Goal: Transaction & Acquisition: Download file/media

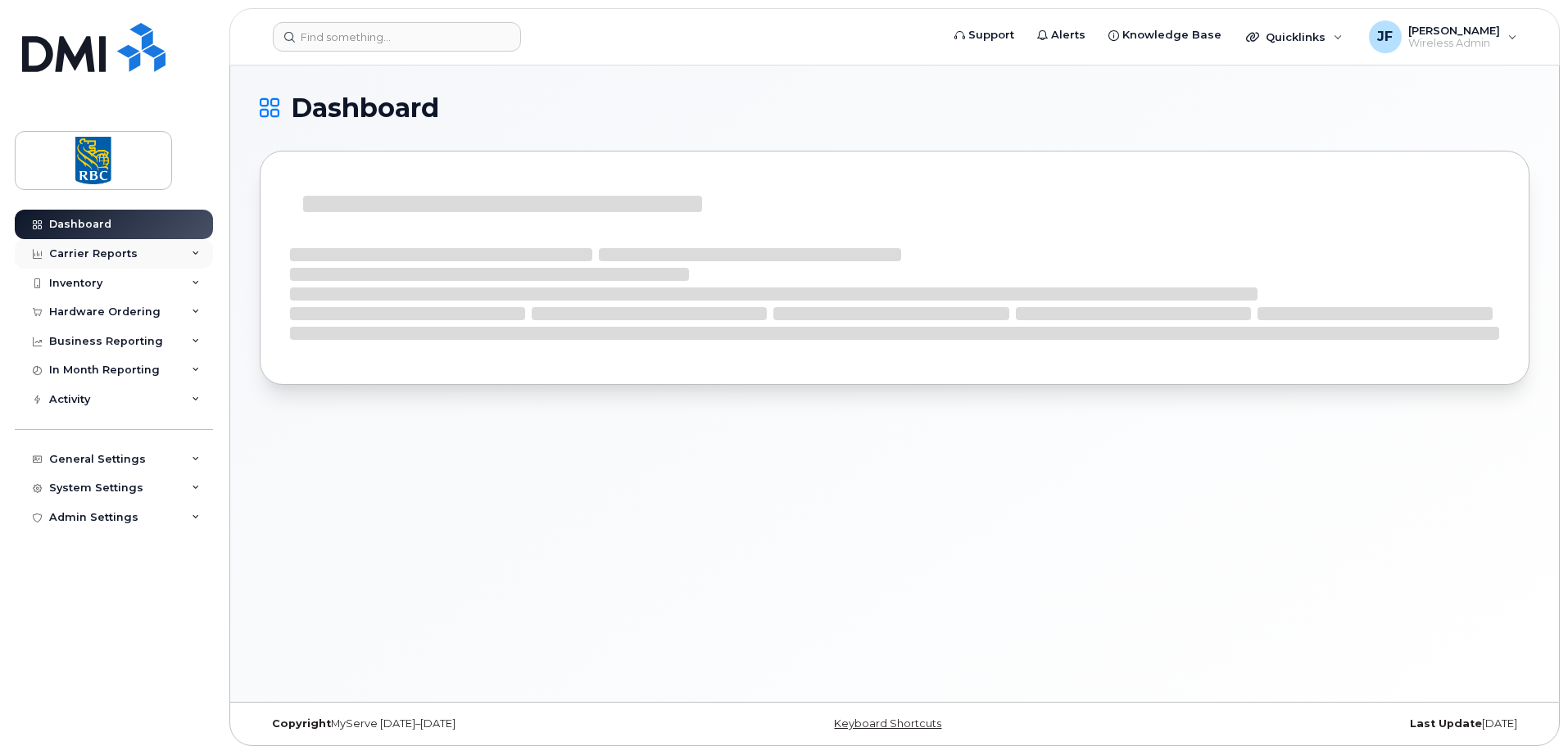
click at [105, 255] on div "Carrier Reports" at bounding box center [93, 254] width 88 height 13
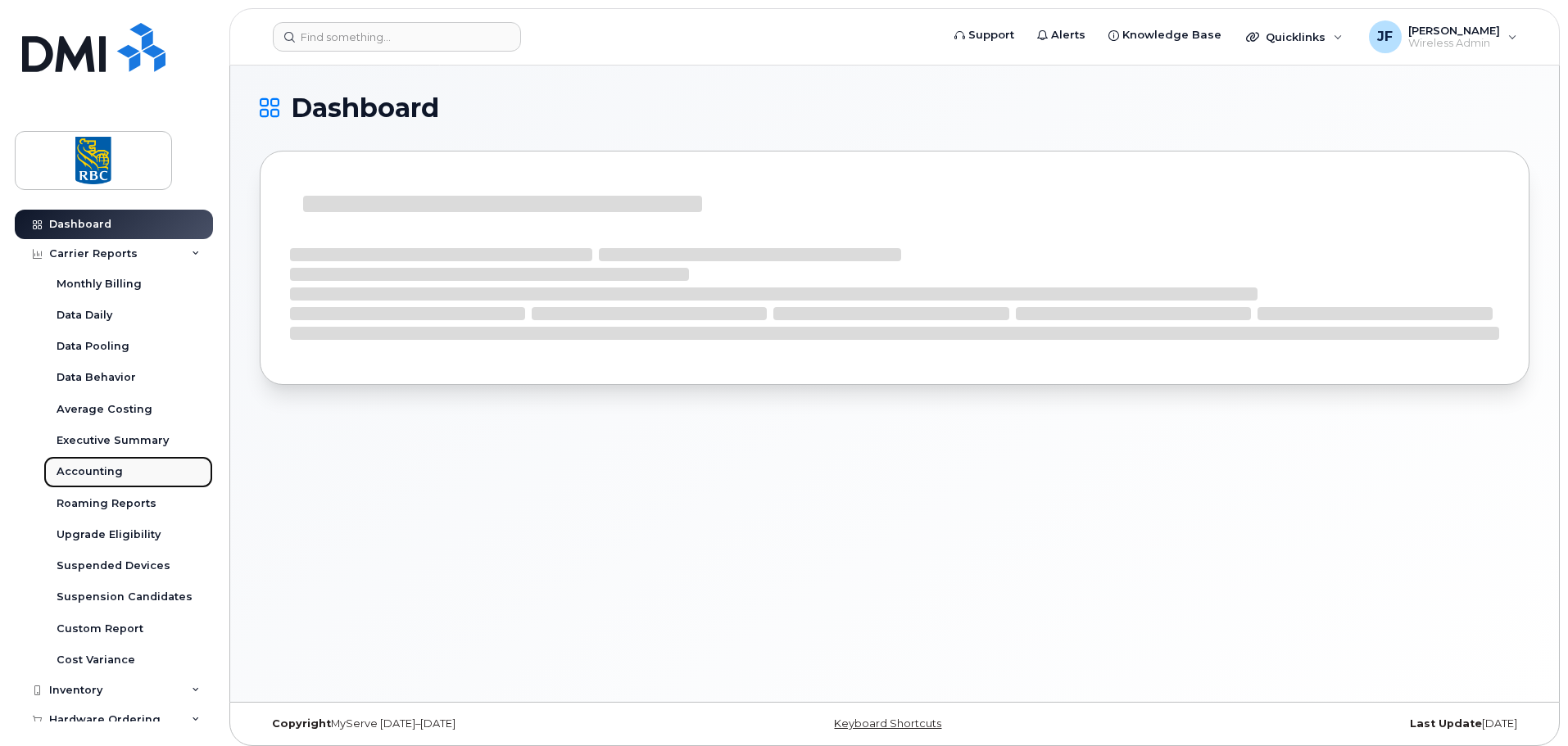
click at [77, 471] on div "Accounting" at bounding box center [89, 471] width 66 height 15
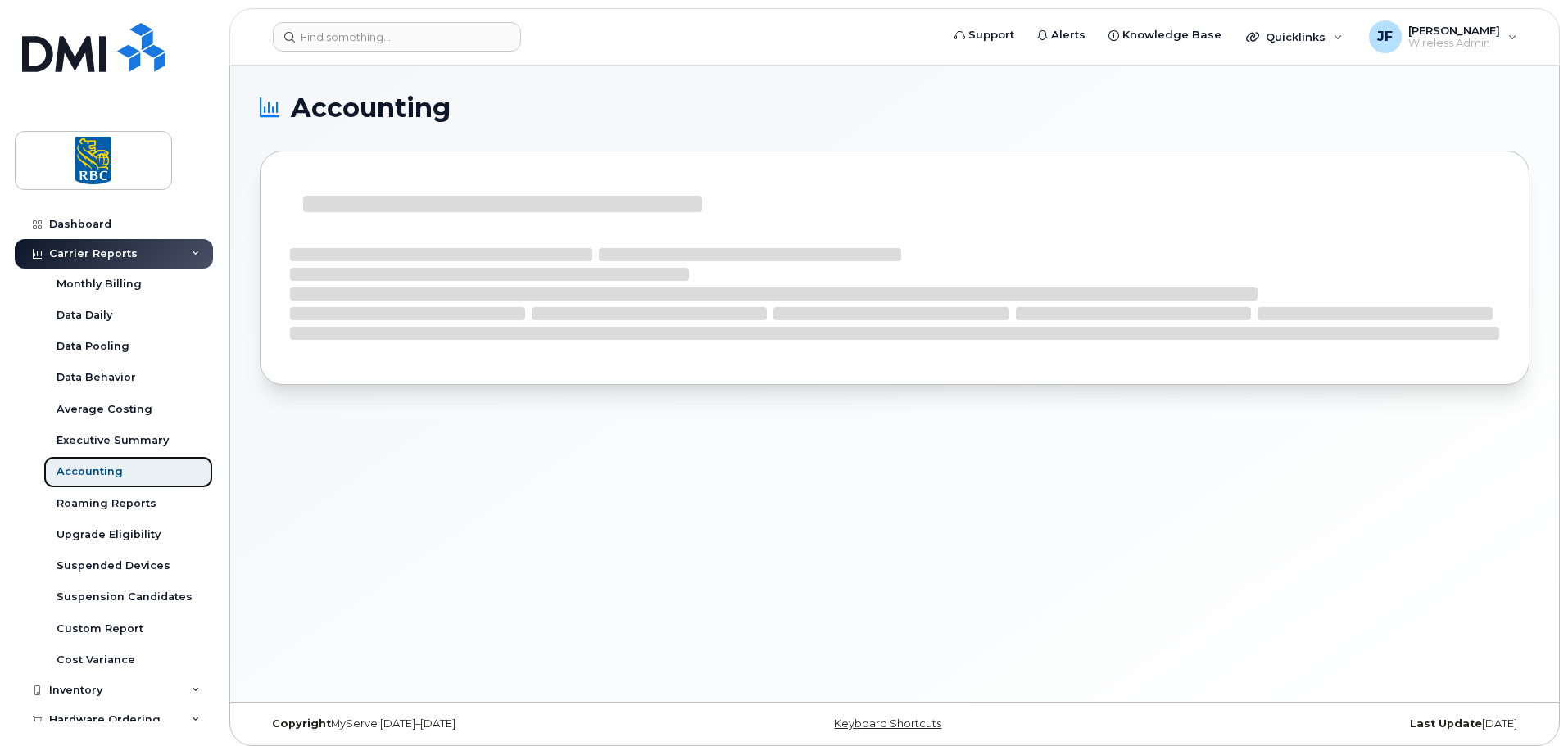
click at [75, 469] on div "Accounting" at bounding box center [89, 471] width 66 height 15
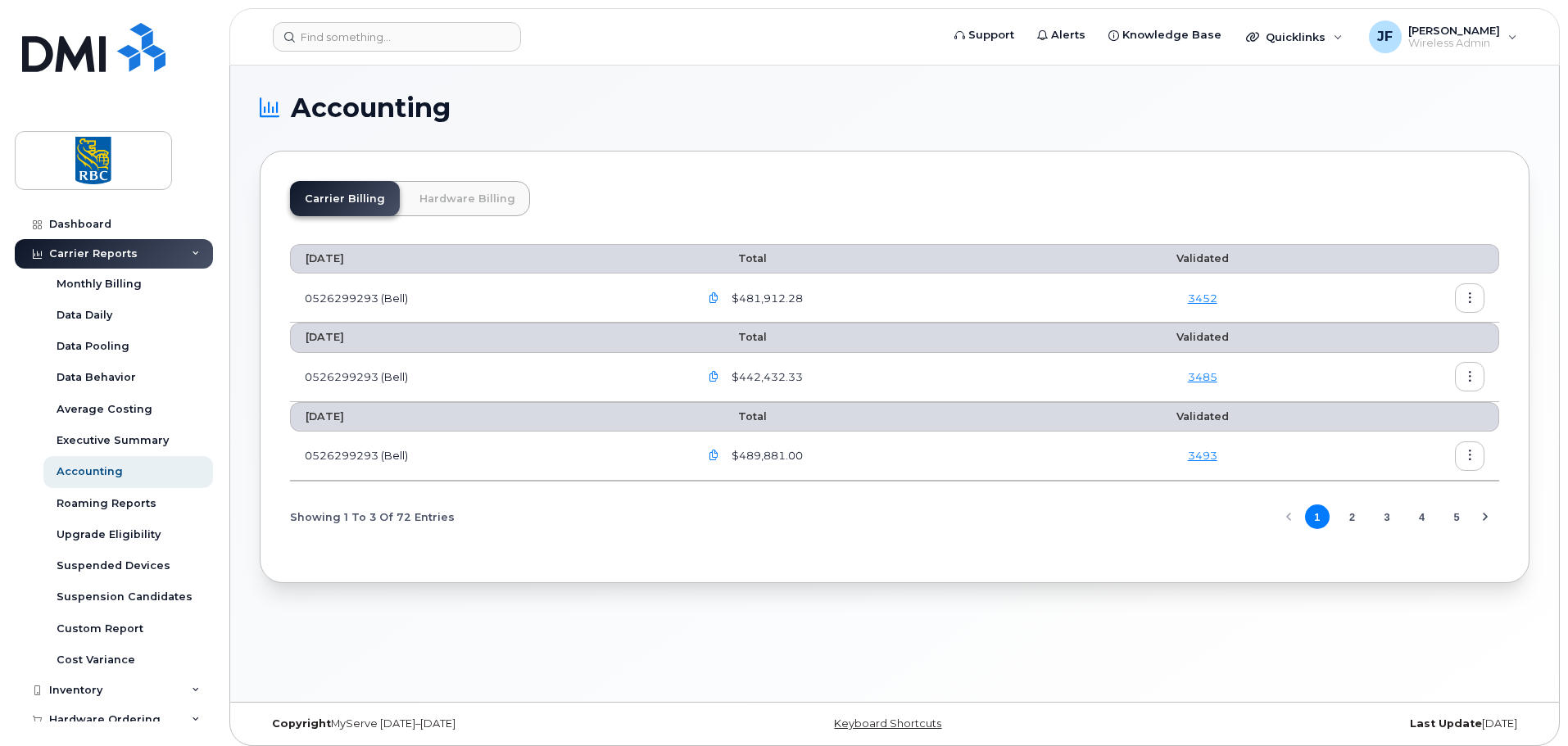
click at [463, 190] on link "Hardware Billing" at bounding box center [467, 198] width 125 height 35
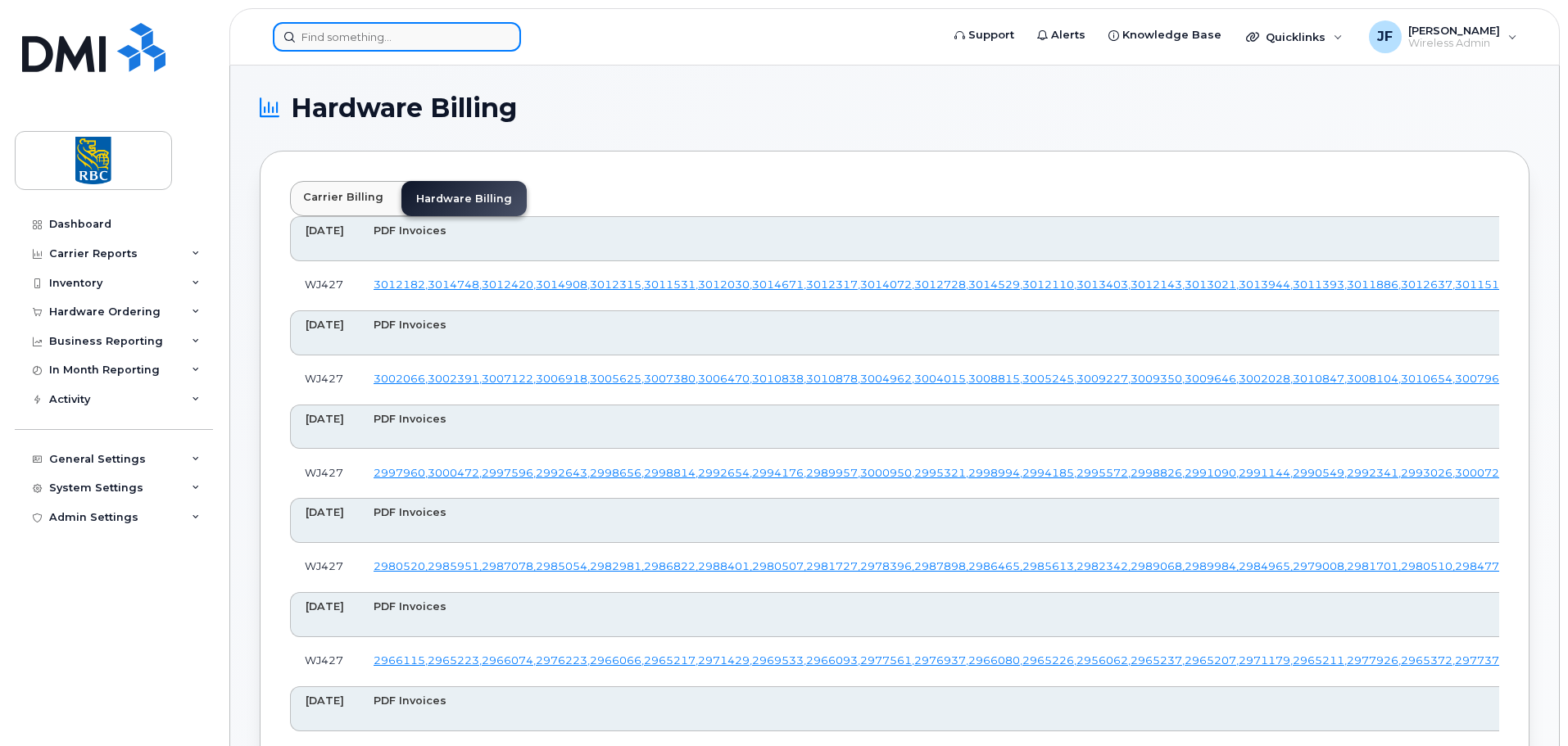
click at [389, 41] on input at bounding box center [396, 37] width 248 height 29
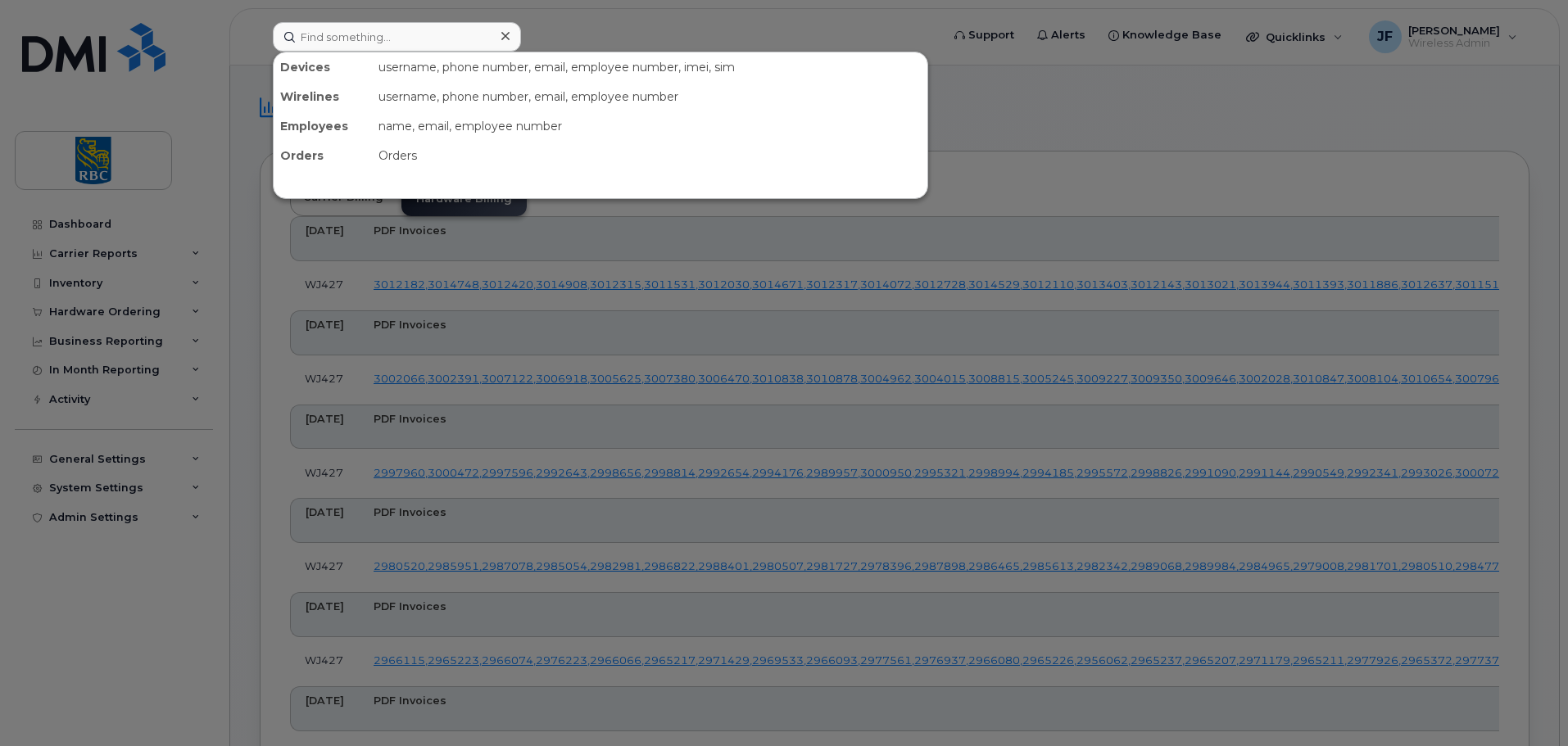
click at [562, 34] on div at bounding box center [784, 373] width 1568 height 746
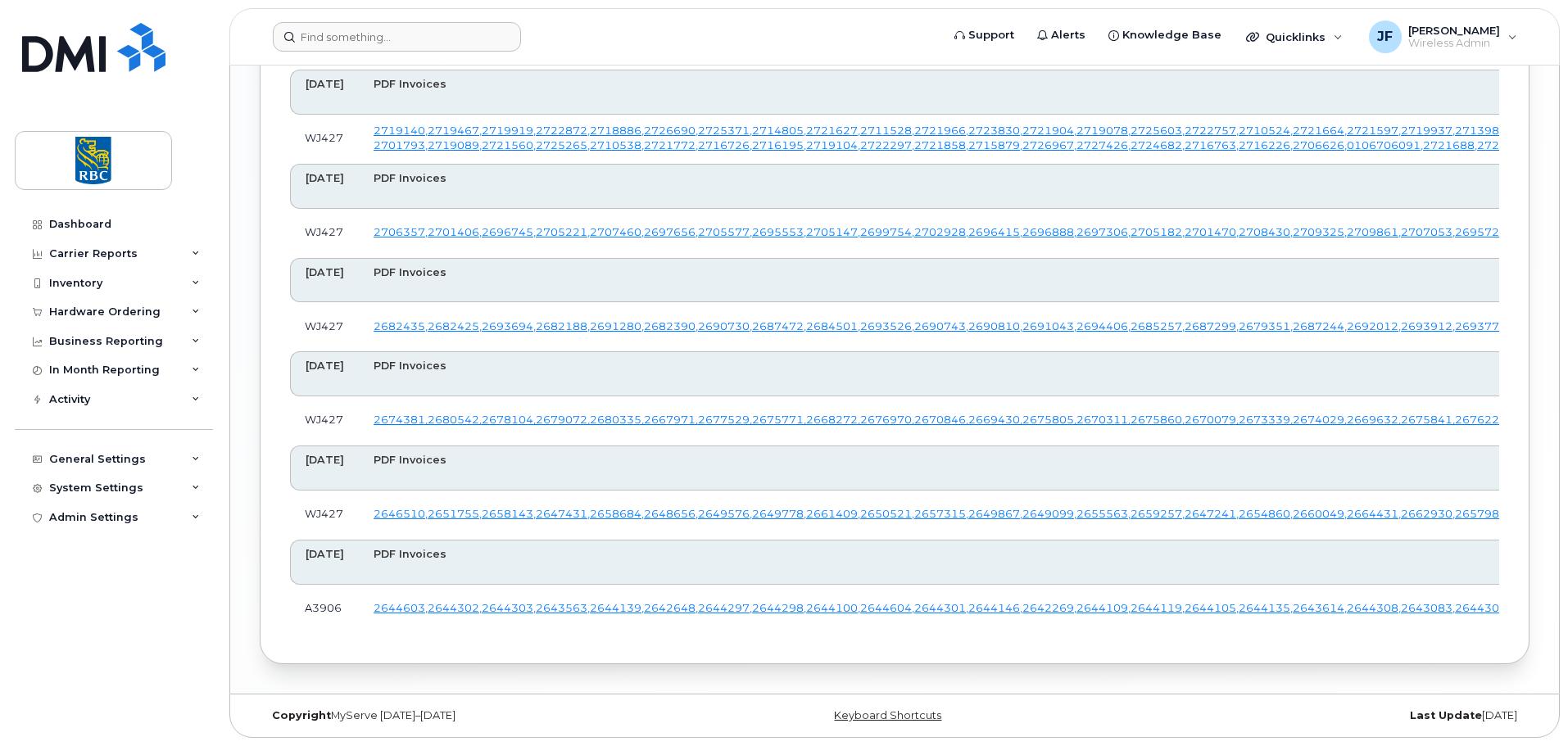
scroll to position [6716, 0]
click at [410, 238] on link "2706357 ," at bounding box center [400, 232] width 54 height 13
